Goal: Transaction & Acquisition: Purchase product/service

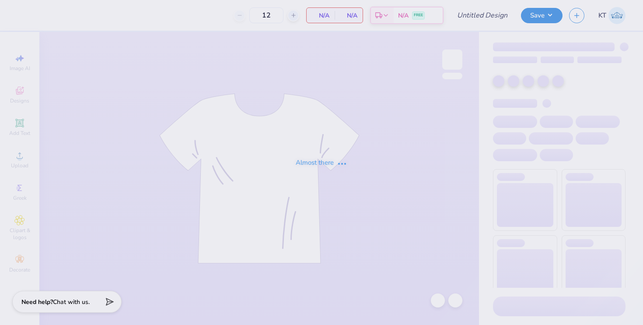
type input "DG Anchor Bowl Tanks"
type input "130"
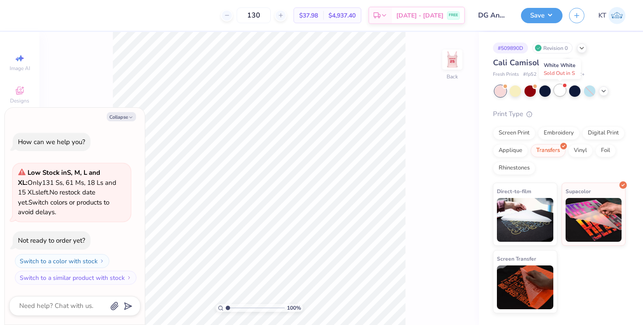
click at [562, 90] on div at bounding box center [559, 89] width 11 height 11
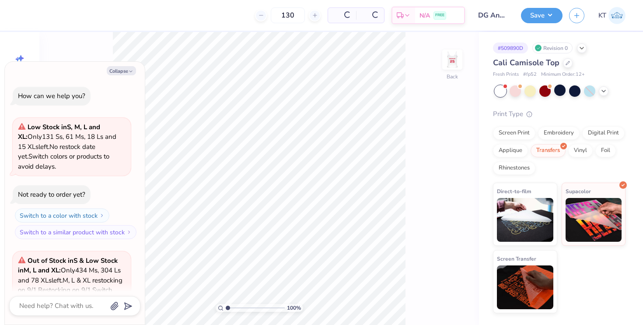
scroll to position [98, 0]
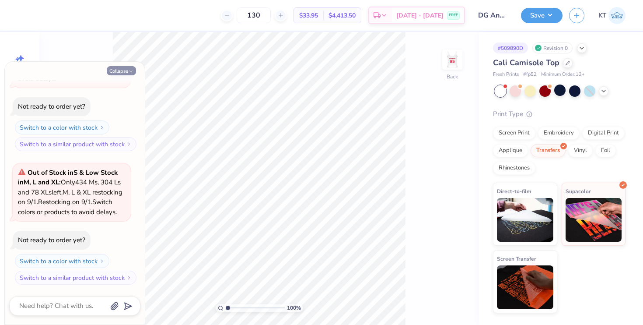
click at [110, 71] on button "Collapse" at bounding box center [121, 70] width 29 height 9
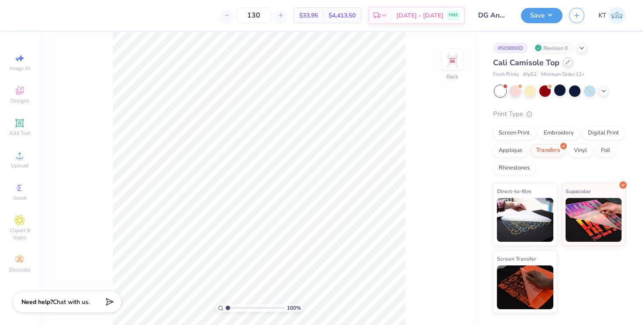
click at [566, 61] on icon at bounding box center [568, 62] width 4 height 4
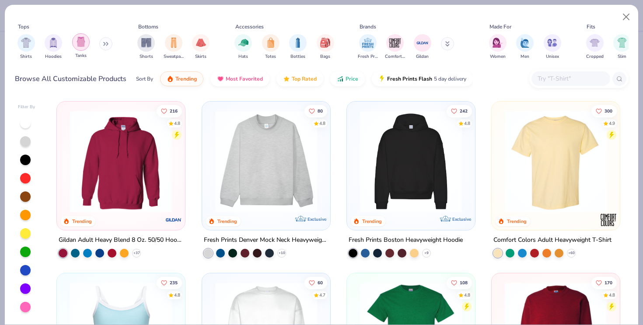
click at [79, 42] on img "filter for Tanks" at bounding box center [81, 42] width 10 height 10
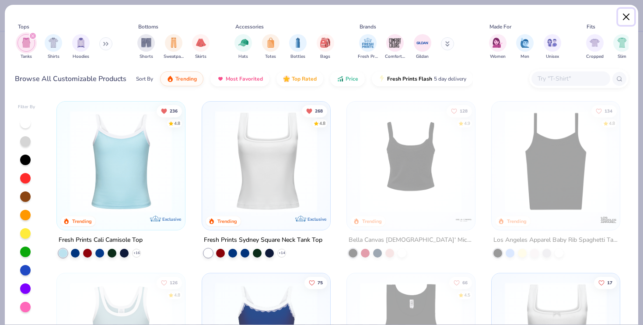
click at [622, 13] on button "Close" at bounding box center [626, 17] width 17 height 17
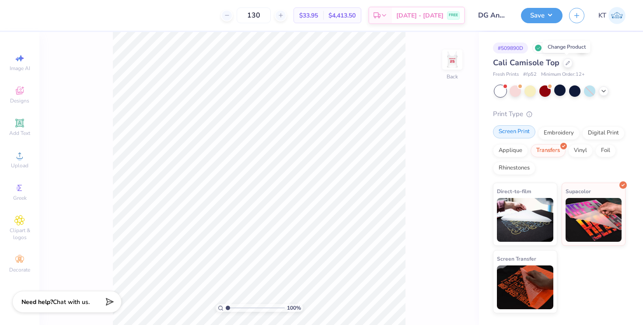
click at [524, 135] on div "Screen Print" at bounding box center [514, 131] width 42 height 13
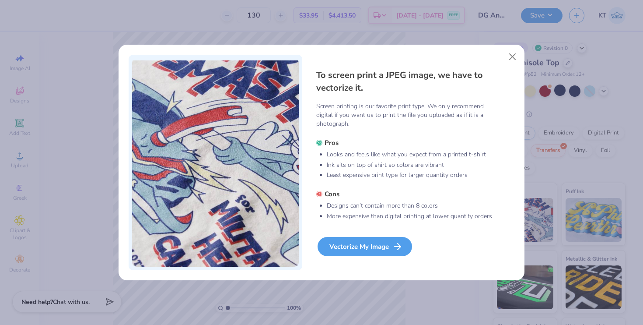
click at [364, 242] on div "Vectorize My Image" at bounding box center [365, 246] width 94 height 19
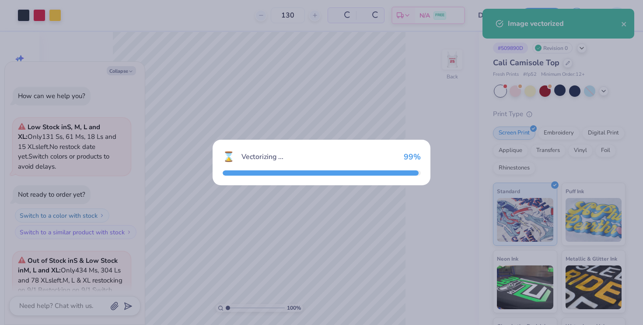
scroll to position [170, 0]
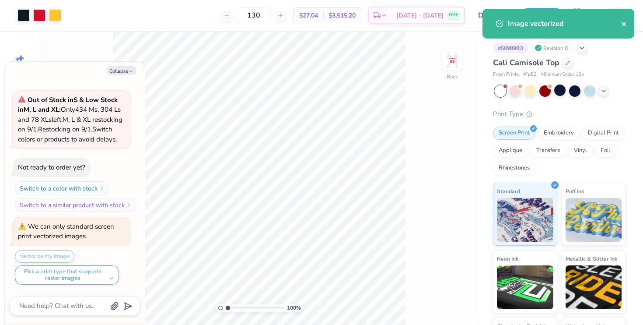
click at [625, 27] on icon "close" at bounding box center [624, 24] width 6 height 7
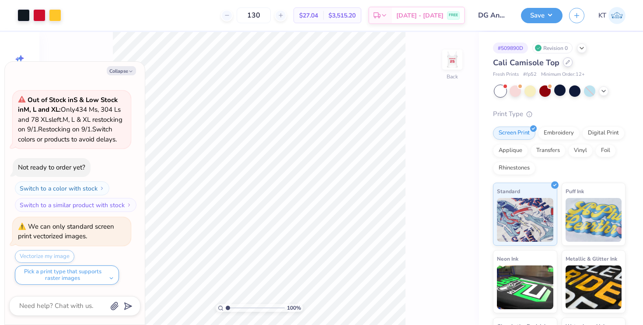
click at [567, 59] on div at bounding box center [568, 62] width 10 height 10
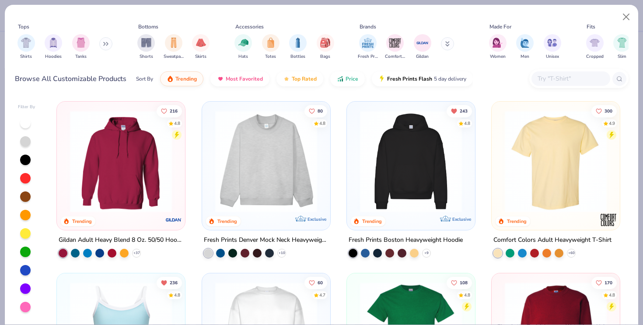
scroll to position [144, 0]
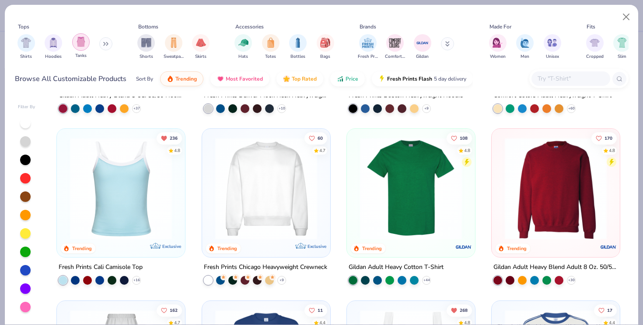
click at [87, 38] on div "filter for Tanks" at bounding box center [80, 41] width 17 height 17
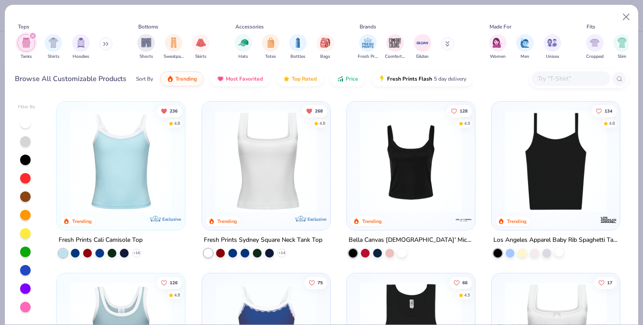
click at [559, 252] on div at bounding box center [559, 252] width 9 height 9
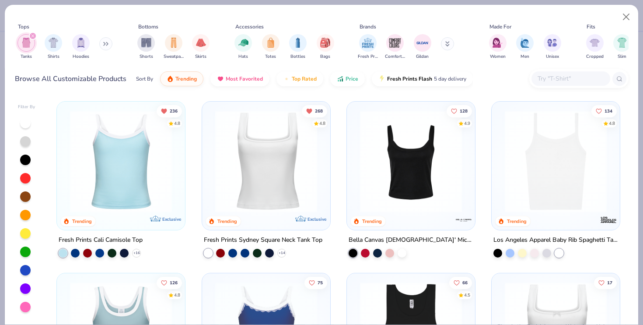
click at [408, 252] on div "Bella Canvas [DEMOGRAPHIC_DATA]' Micro Ribbed Scoop Tank" at bounding box center [410, 245] width 129 height 23
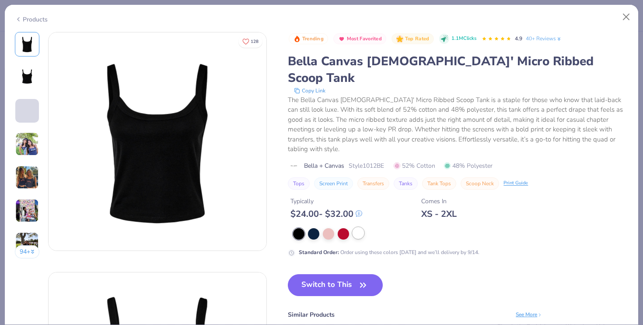
click at [358, 227] on div at bounding box center [358, 232] width 11 height 11
click at [342, 274] on button "Switch to This" at bounding box center [335, 285] width 95 height 22
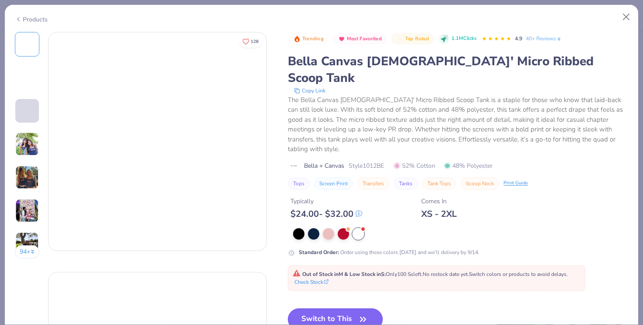
scroll to position [148, 0]
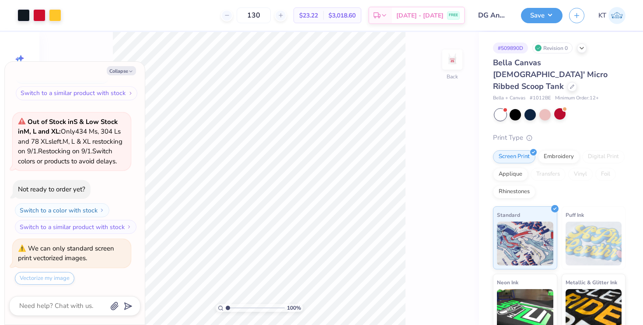
click at [122, 86] on button "Switch to a similar product with stock" at bounding box center [77, 93] width 122 height 14
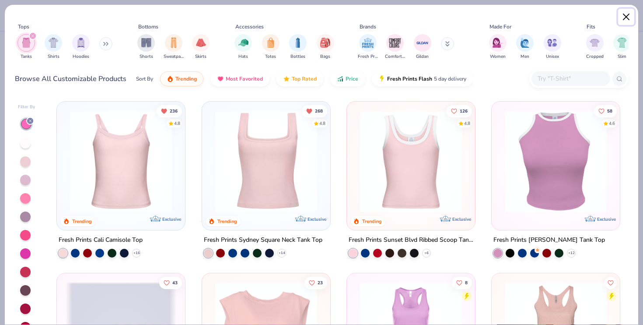
click at [624, 14] on button "Close" at bounding box center [626, 17] width 17 height 17
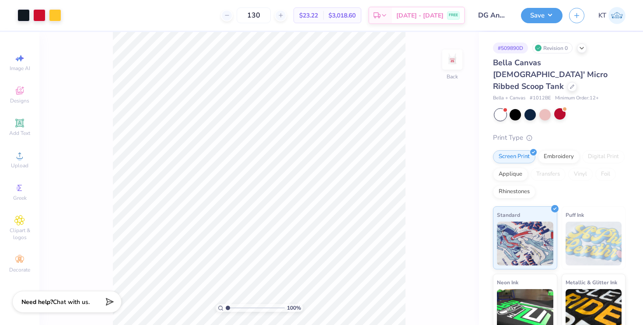
click at [502, 109] on div at bounding box center [500, 114] width 11 height 11
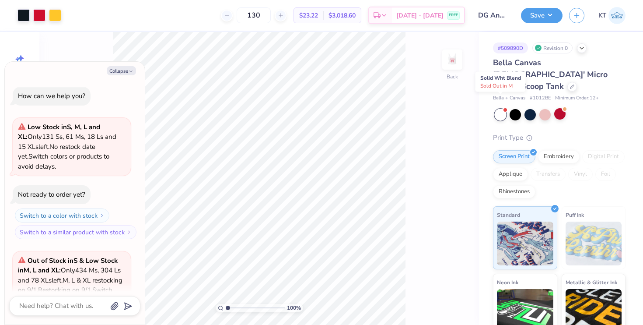
scroll to position [272, 0]
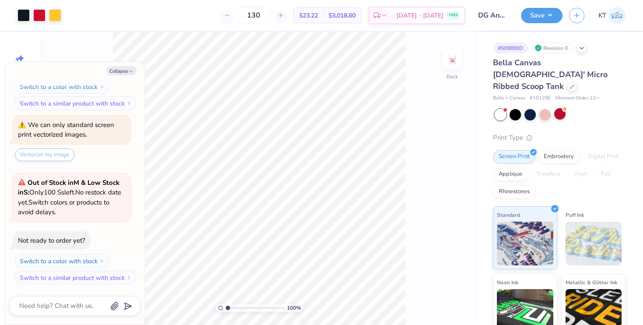
click at [94, 194] on span "No restock date yet." at bounding box center [69, 197] width 103 height 19
click at [558, 108] on div at bounding box center [559, 113] width 11 height 11
type textarea "x"
